Goal: Information Seeking & Learning: Learn about a topic

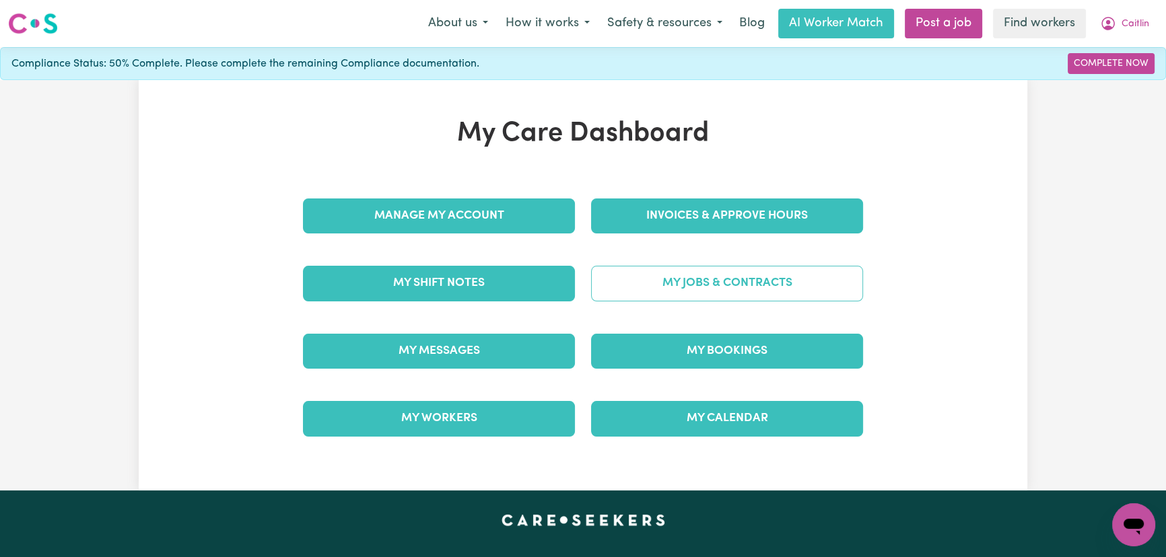
click at [679, 289] on link "My Jobs & Contracts" at bounding box center [727, 283] width 272 height 35
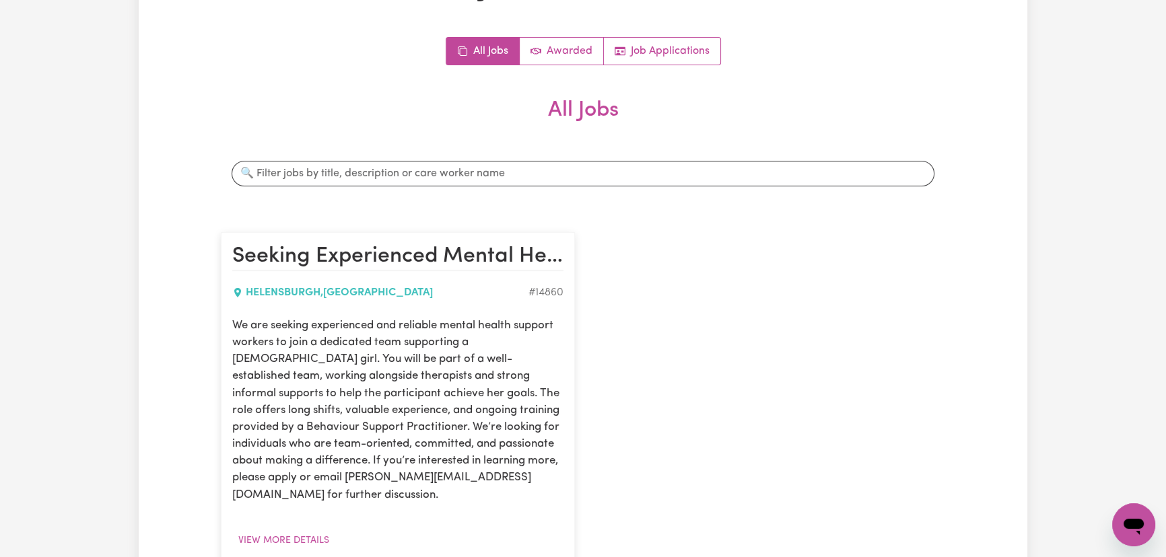
scroll to position [244, 0]
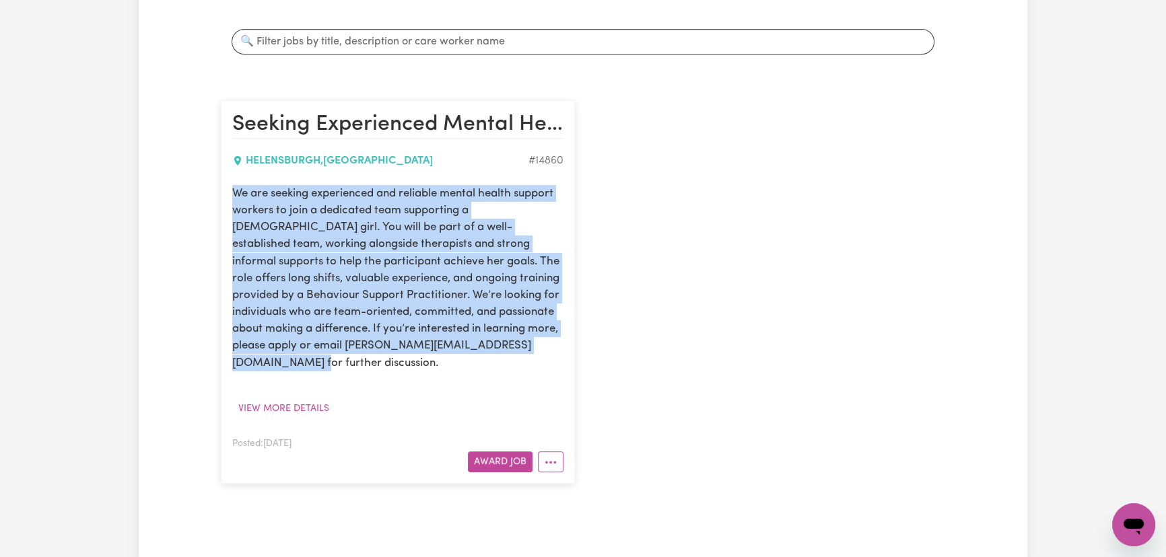
drag, startPoint x: 538, startPoint y: 350, endPoint x: 213, endPoint y: 186, distance: 363.7
click at [213, 186] on div "Seeking Experienced Mental Health Workers for Youth Support Role HELENSBURGH , …" at bounding box center [398, 292] width 370 height 410
copy p "We are seeking experienced and reliable mental health support workers to join a…"
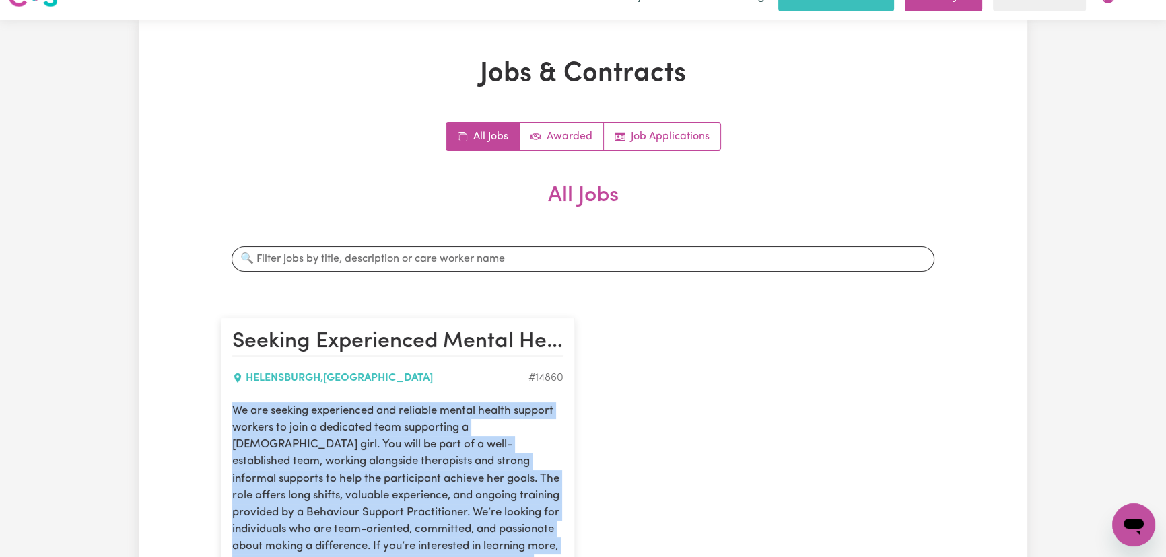
scroll to position [0, 0]
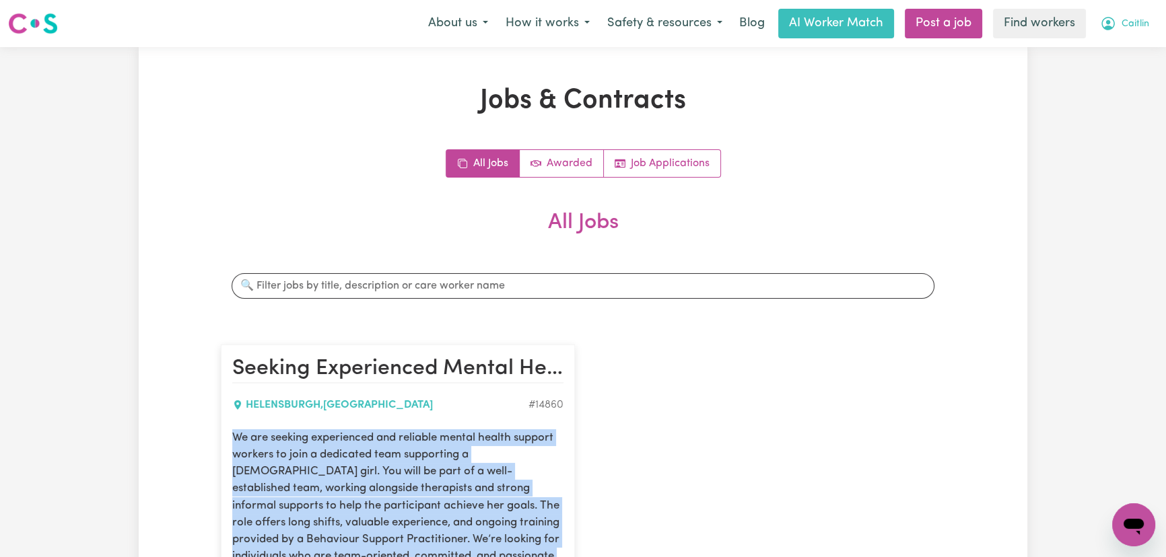
click at [1138, 26] on span "Caitlin" at bounding box center [1135, 24] width 28 height 15
click at [1138, 73] on link "Logout" at bounding box center [1104, 78] width 106 height 26
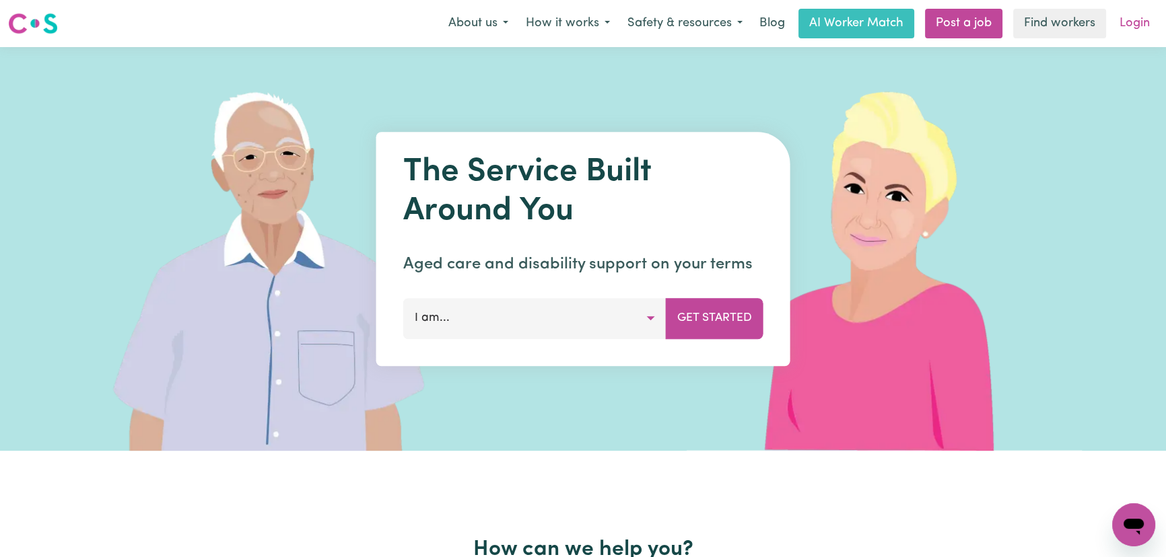
click at [1144, 21] on link "Login" at bounding box center [1134, 24] width 46 height 30
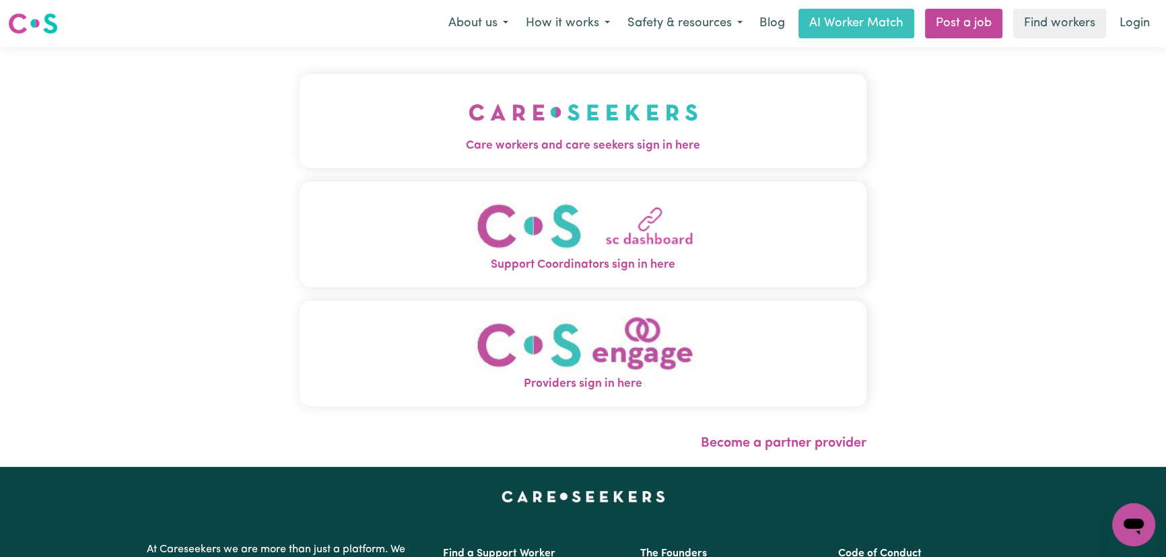
click at [368, 127] on button "Care workers and care seekers sign in here" at bounding box center [583, 121] width 567 height 94
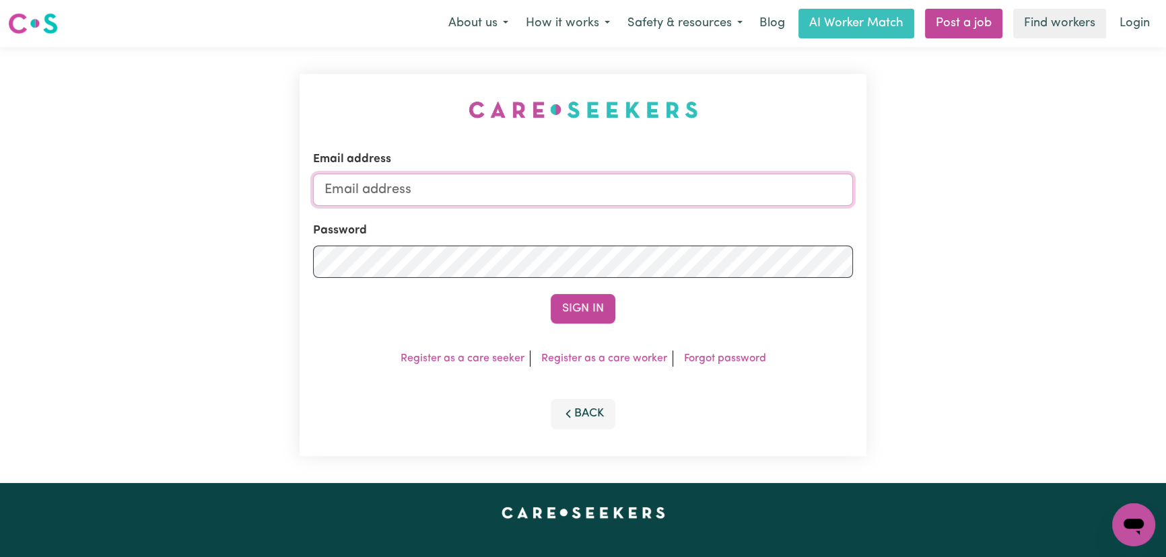
type input "[PERSON_NAME][EMAIL_ADDRESS][DOMAIN_NAME]"
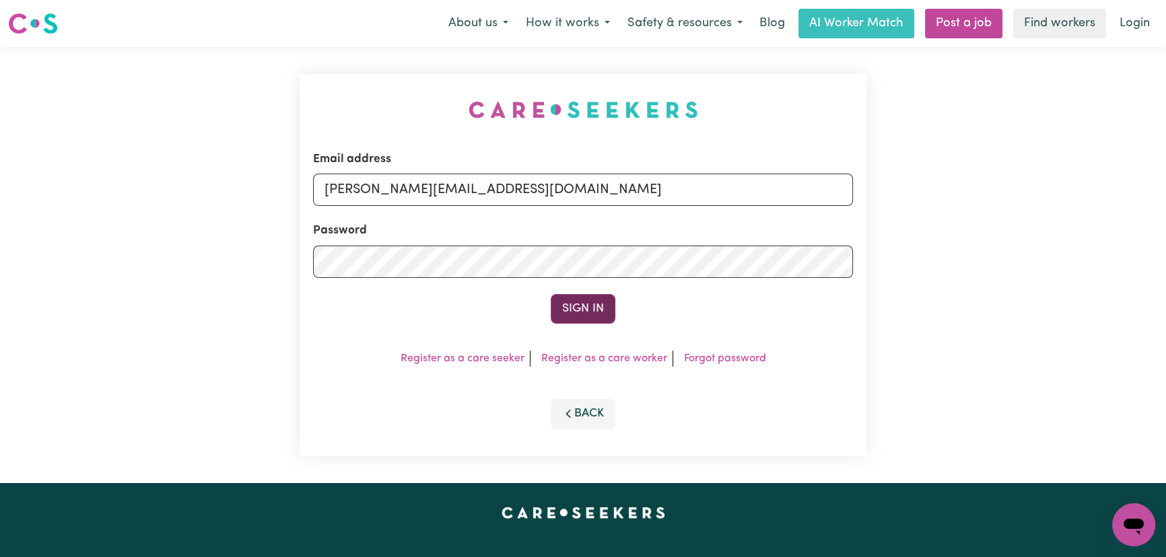
click at [574, 308] on button "Sign In" at bounding box center [583, 309] width 65 height 30
